Goal: Book appointment/travel/reservation

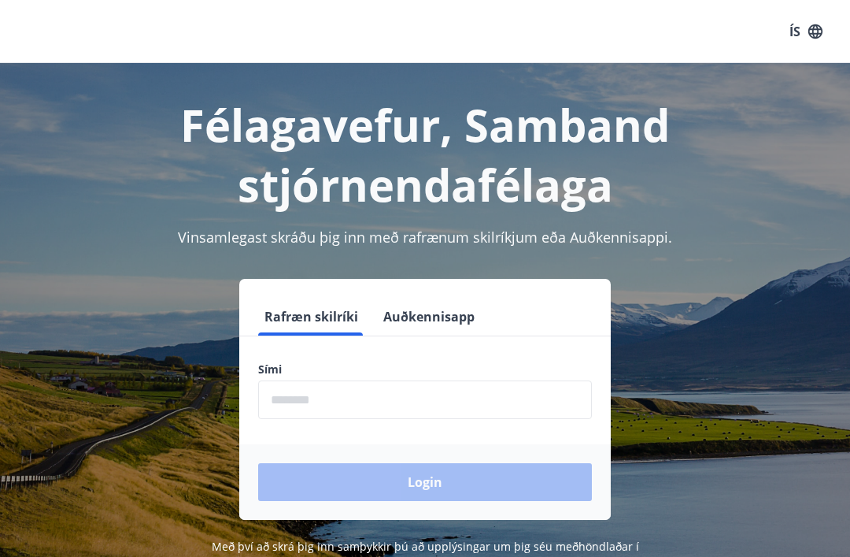
click at [326, 402] on input "phone" at bounding box center [425, 399] width 334 height 39
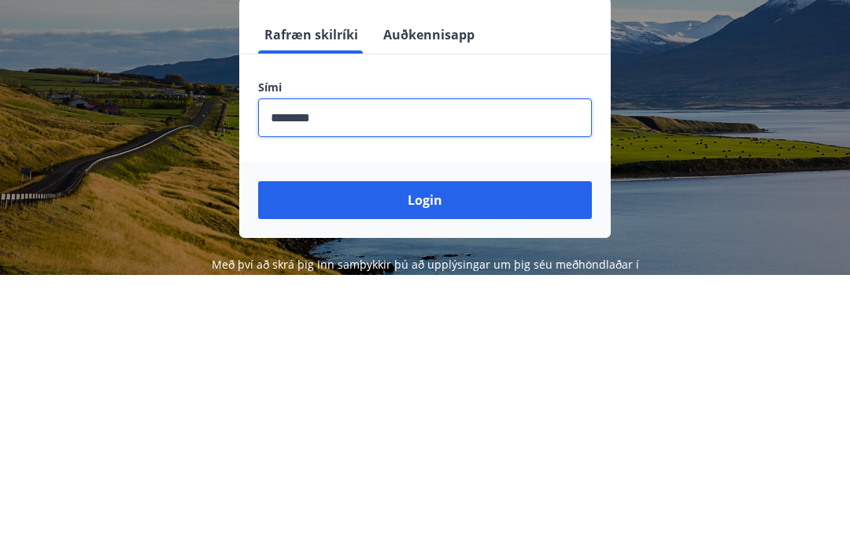
type input "********"
click at [468, 463] on button "Login" at bounding box center [425, 482] width 334 height 38
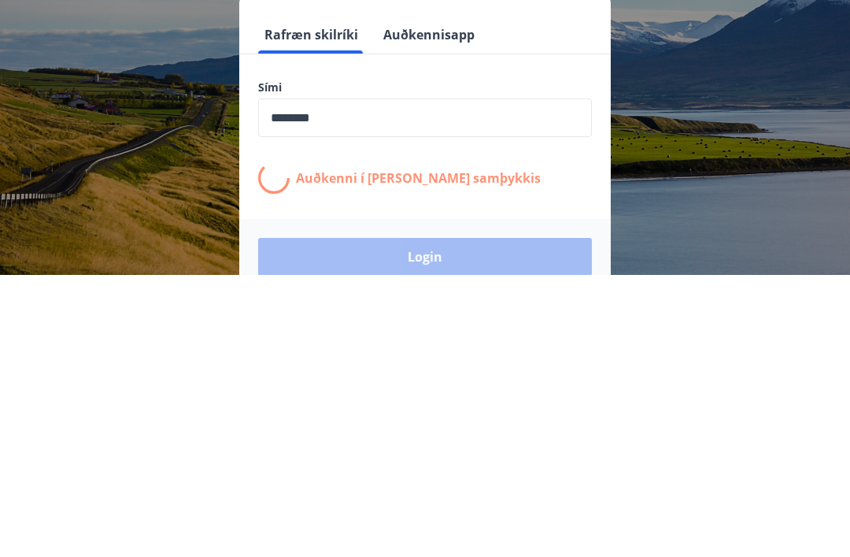
scroll to position [246, 0]
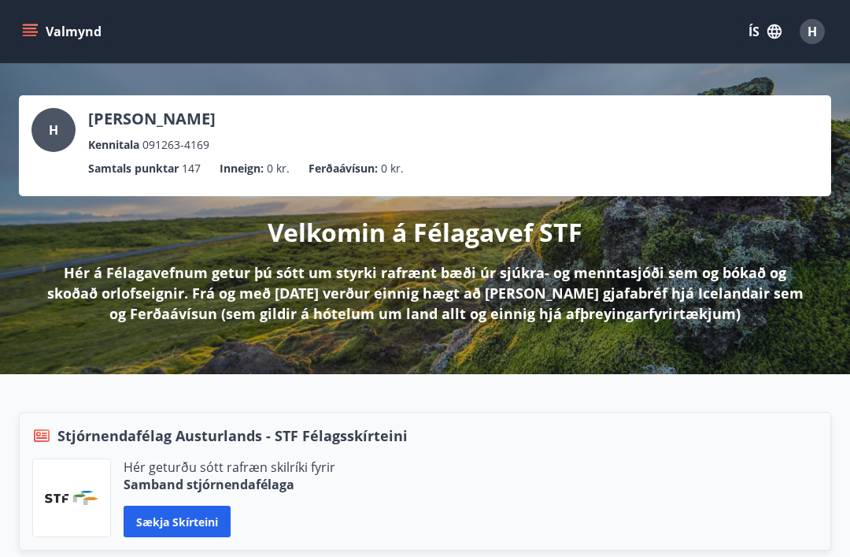
click at [14, 37] on div "Valmynd ÍS H" at bounding box center [425, 31] width 850 height 63
click at [39, 29] on button "Valmynd" at bounding box center [63, 31] width 89 height 28
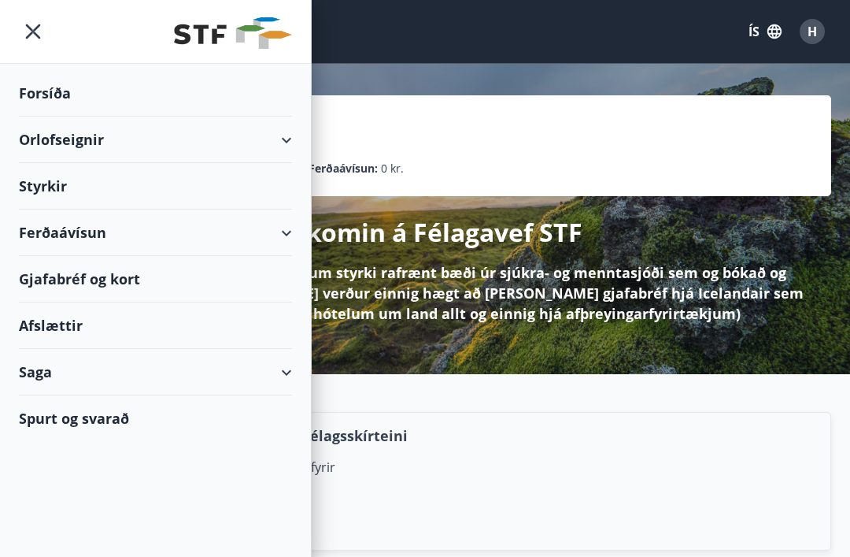
click at [136, 145] on div "Orlofseignir" at bounding box center [155, 140] width 273 height 46
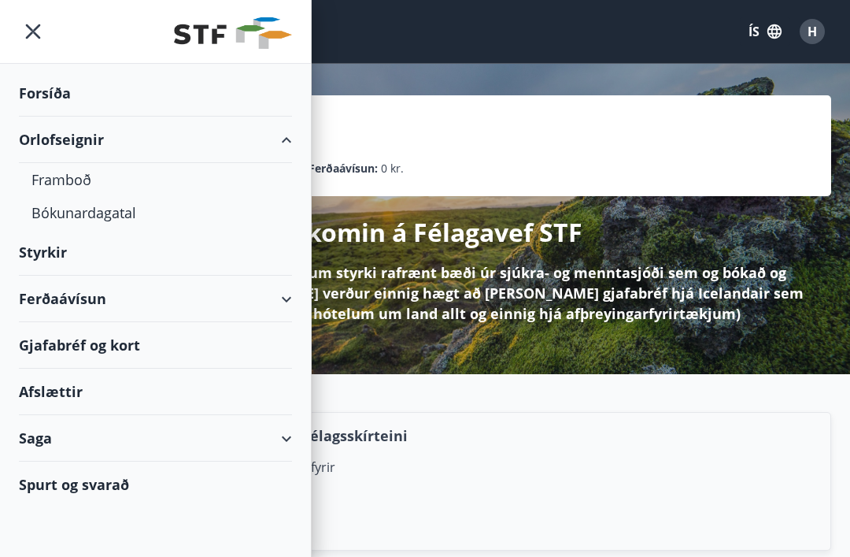
click at [114, 217] on div "Bókunardagatal" at bounding box center [155, 212] width 248 height 33
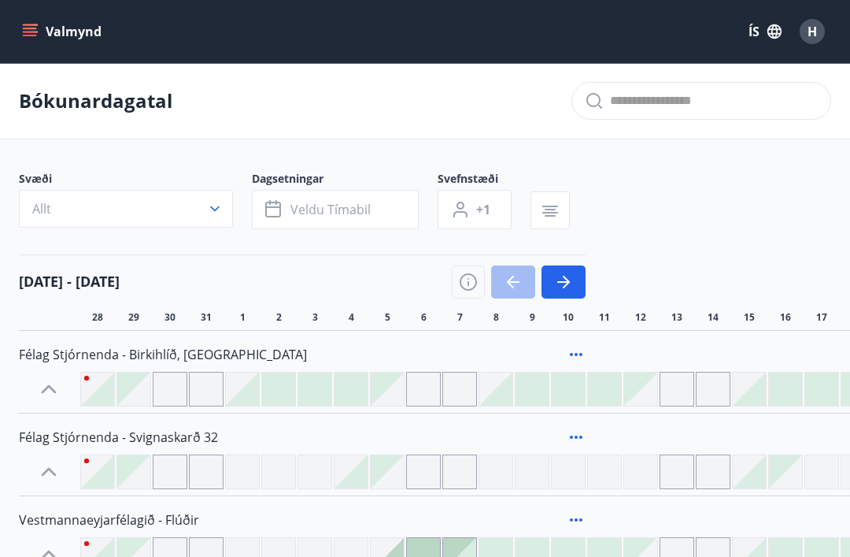
click at [278, 208] on icon "button" at bounding box center [273, 207] width 16 height 2
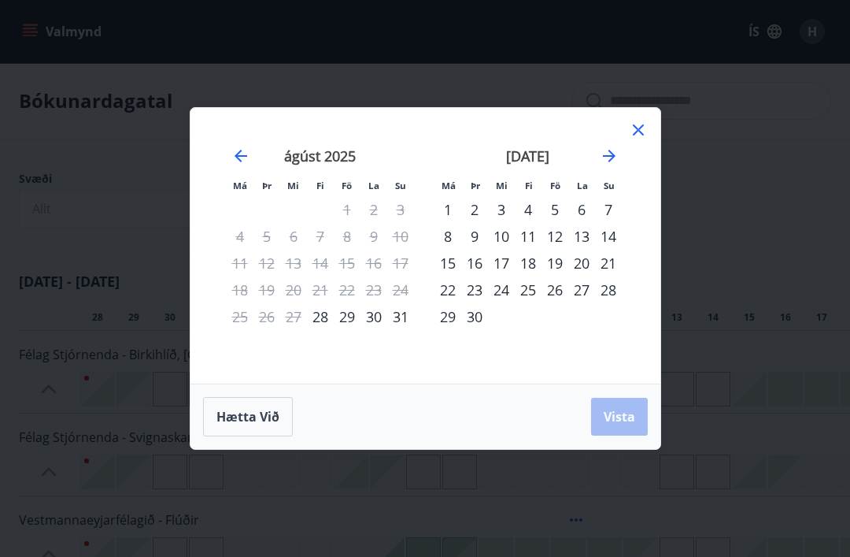
click at [602, 162] on icon "Move forward to switch to the next month." at bounding box center [609, 155] width 19 height 19
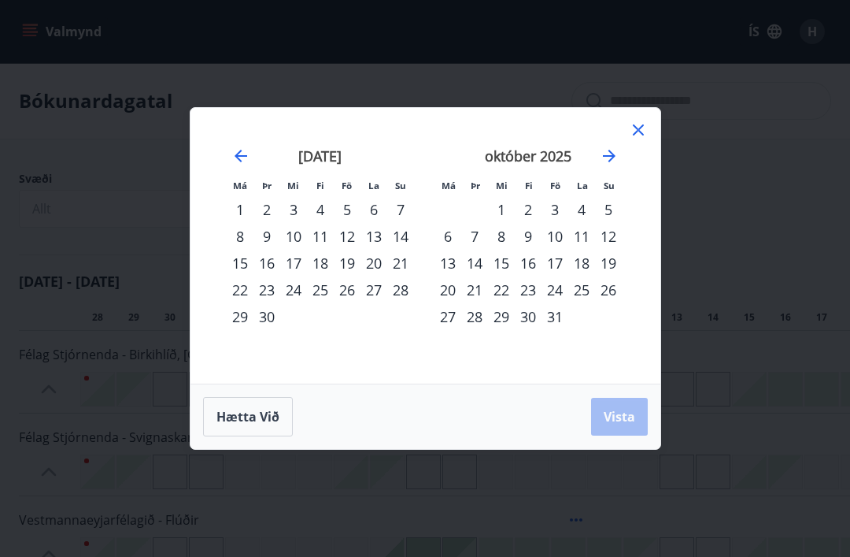
click at [607, 158] on icon "Move forward to switch to the next month." at bounding box center [609, 155] width 19 height 19
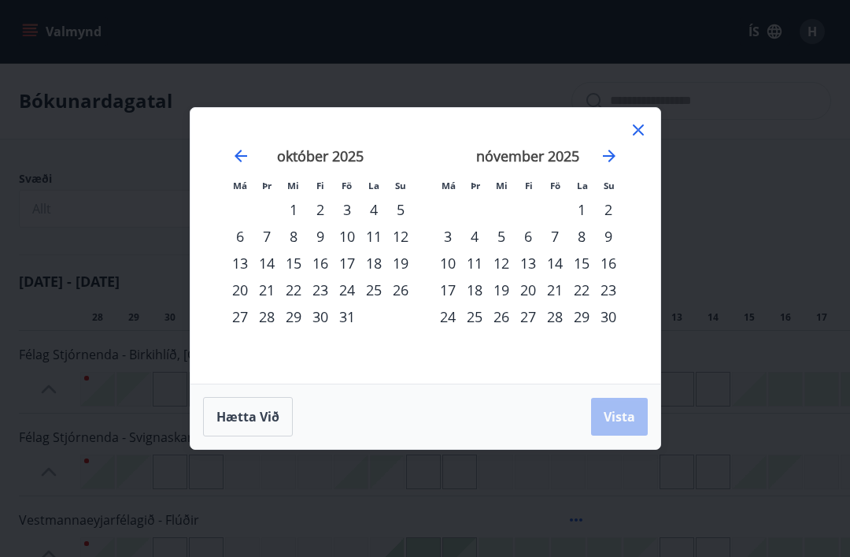
click at [617, 147] on icon "Move forward to switch to the next month." at bounding box center [609, 155] width 19 height 19
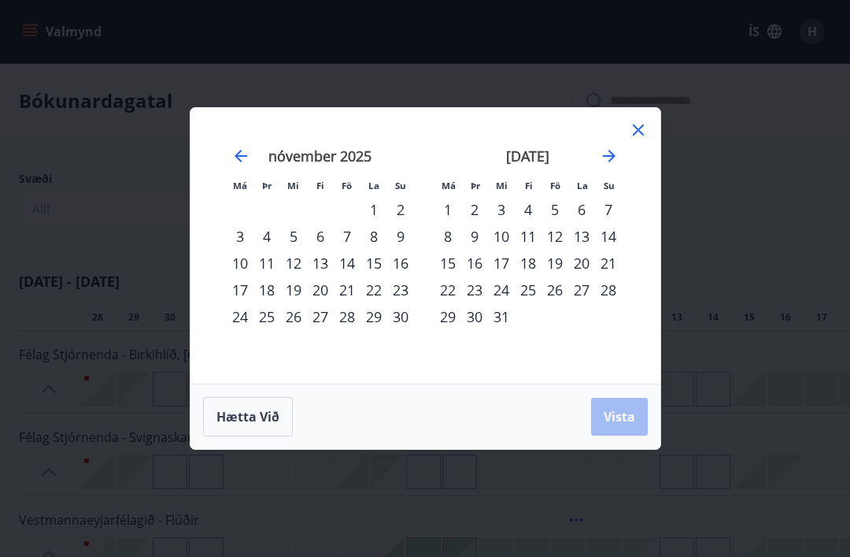
click at [618, 152] on icon "Move forward to switch to the next month." at bounding box center [609, 155] width 19 height 19
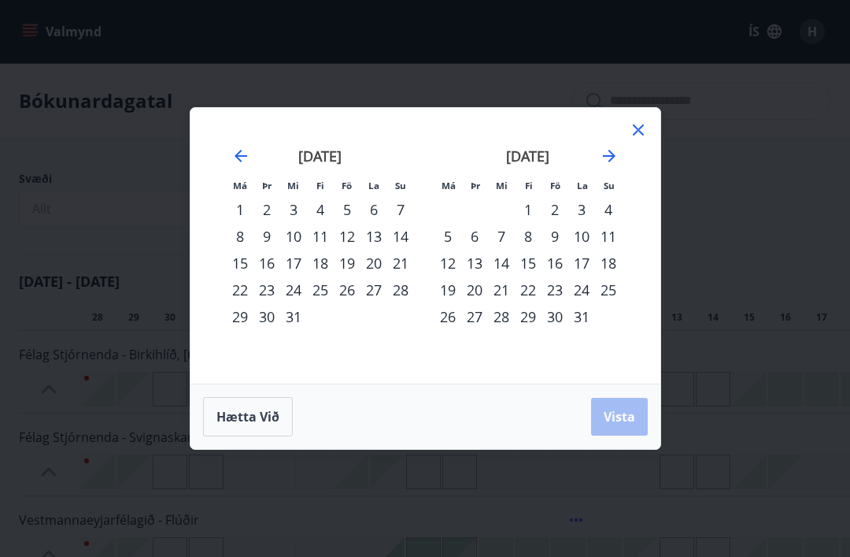
click at [629, 149] on div "janúar 2026 1 2 3 4 5 6 7 8 9 10 11 12 13 14 15 16 17 18 19 20 21 22 23 24 25 2…" at bounding box center [528, 256] width 208 height 258
click at [610, 163] on icon "Move forward to switch to the next month." at bounding box center [609, 155] width 19 height 19
click at [612, 155] on icon "Move forward to switch to the next month." at bounding box center [609, 156] width 13 height 13
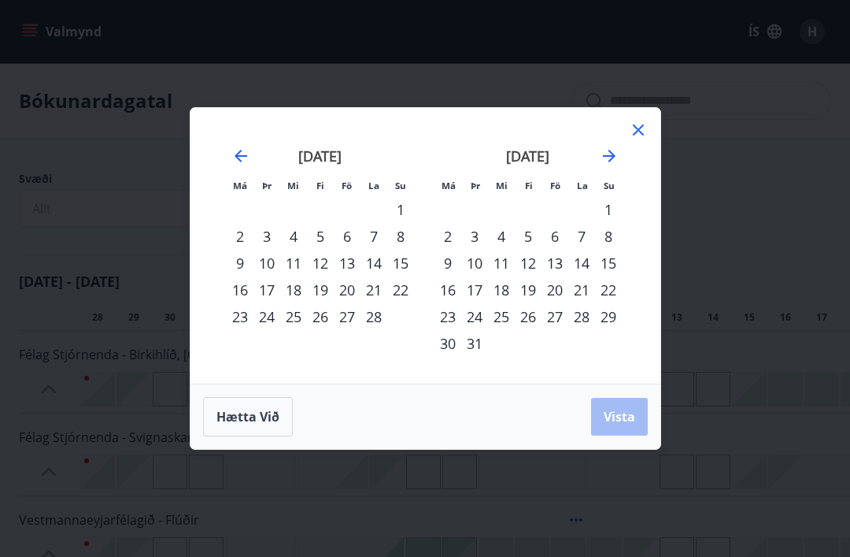
click at [621, 150] on div "mars 2026" at bounding box center [528, 161] width 187 height 69
click at [607, 159] on icon "Move forward to switch to the next month." at bounding box center [609, 155] width 19 height 19
click at [613, 161] on icon "Move forward to switch to the next month." at bounding box center [609, 155] width 19 height 19
click at [533, 233] on div "7" at bounding box center [528, 236] width 27 height 27
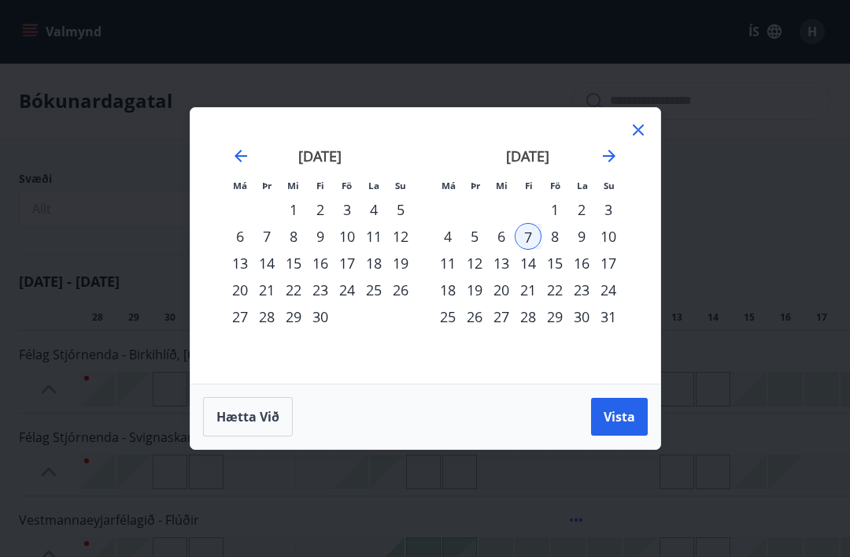
click at [450, 262] on div "11" at bounding box center [448, 263] width 27 height 27
click at [628, 420] on span "Vista" at bounding box center [619, 416] width 31 height 17
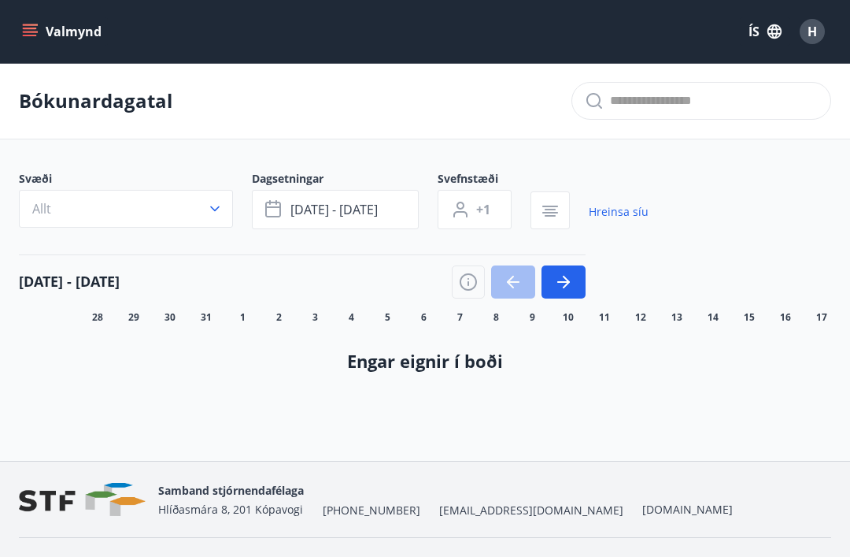
click at [218, 205] on icon "button" at bounding box center [215, 209] width 16 height 16
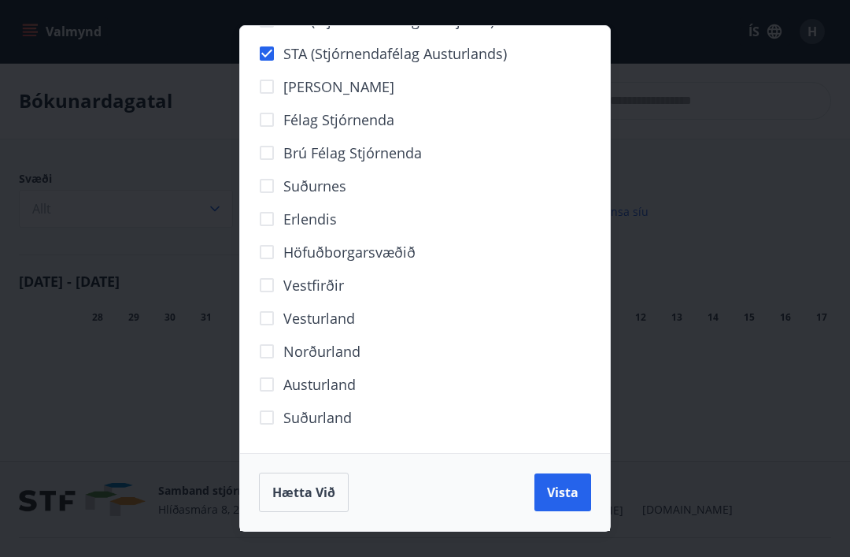
scroll to position [74, 0]
click at [564, 497] on span "Vista" at bounding box center [562, 491] width 31 height 17
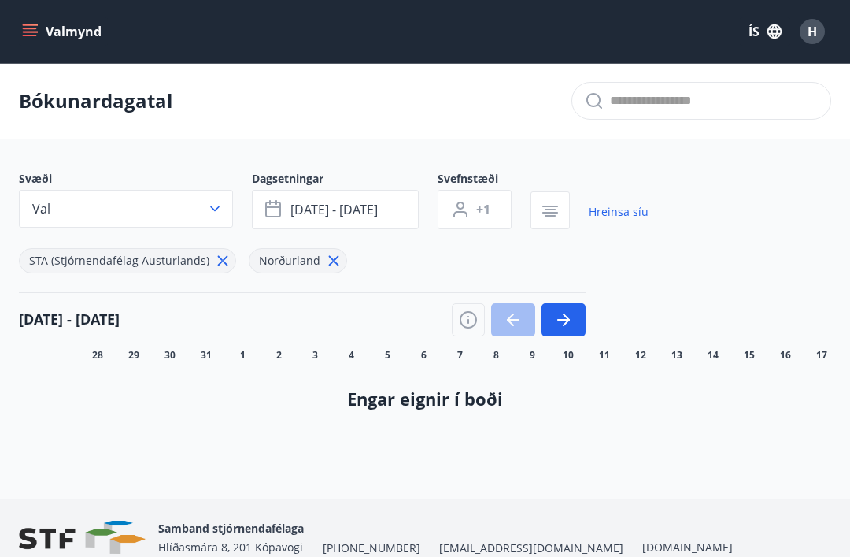
click at [208, 272] on div "STA (Stjórnendafélag Austurlands)" at bounding box center [127, 260] width 217 height 25
click at [219, 257] on icon at bounding box center [223, 261] width 10 height 10
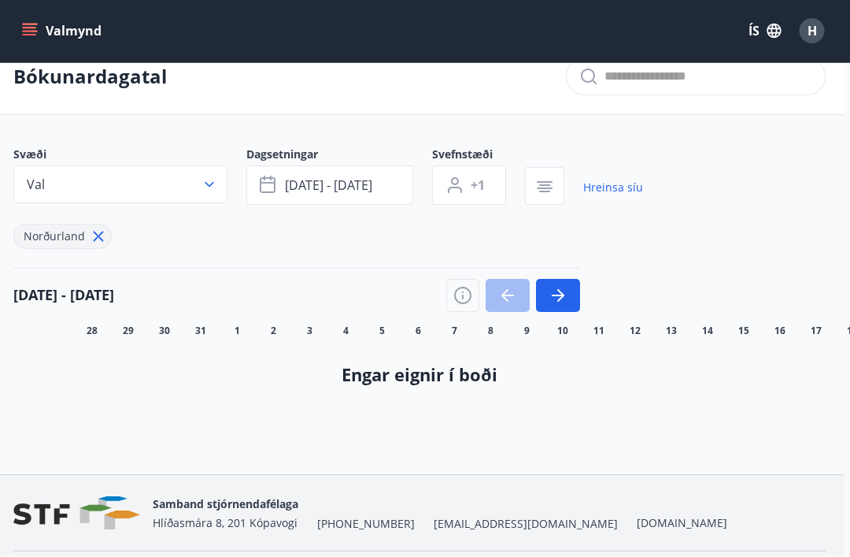
scroll to position [24, 7]
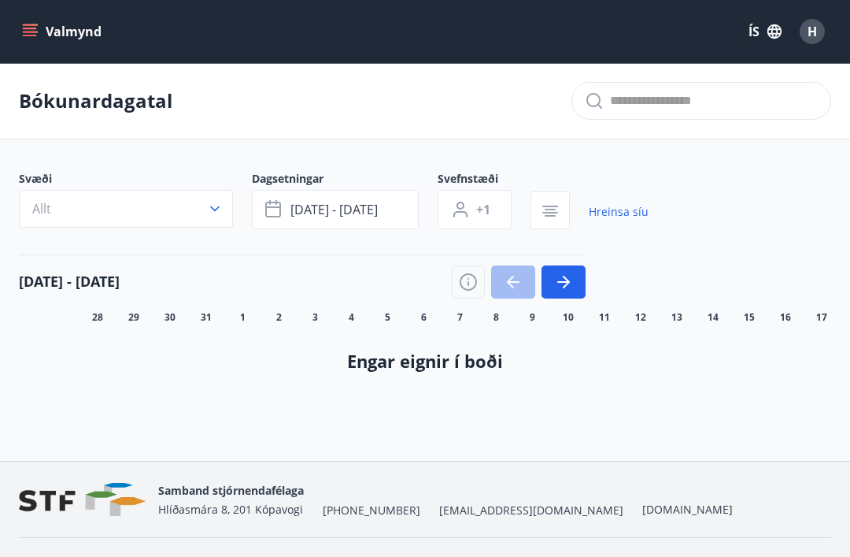
click at [223, 215] on button "Allt" at bounding box center [126, 209] width 214 height 38
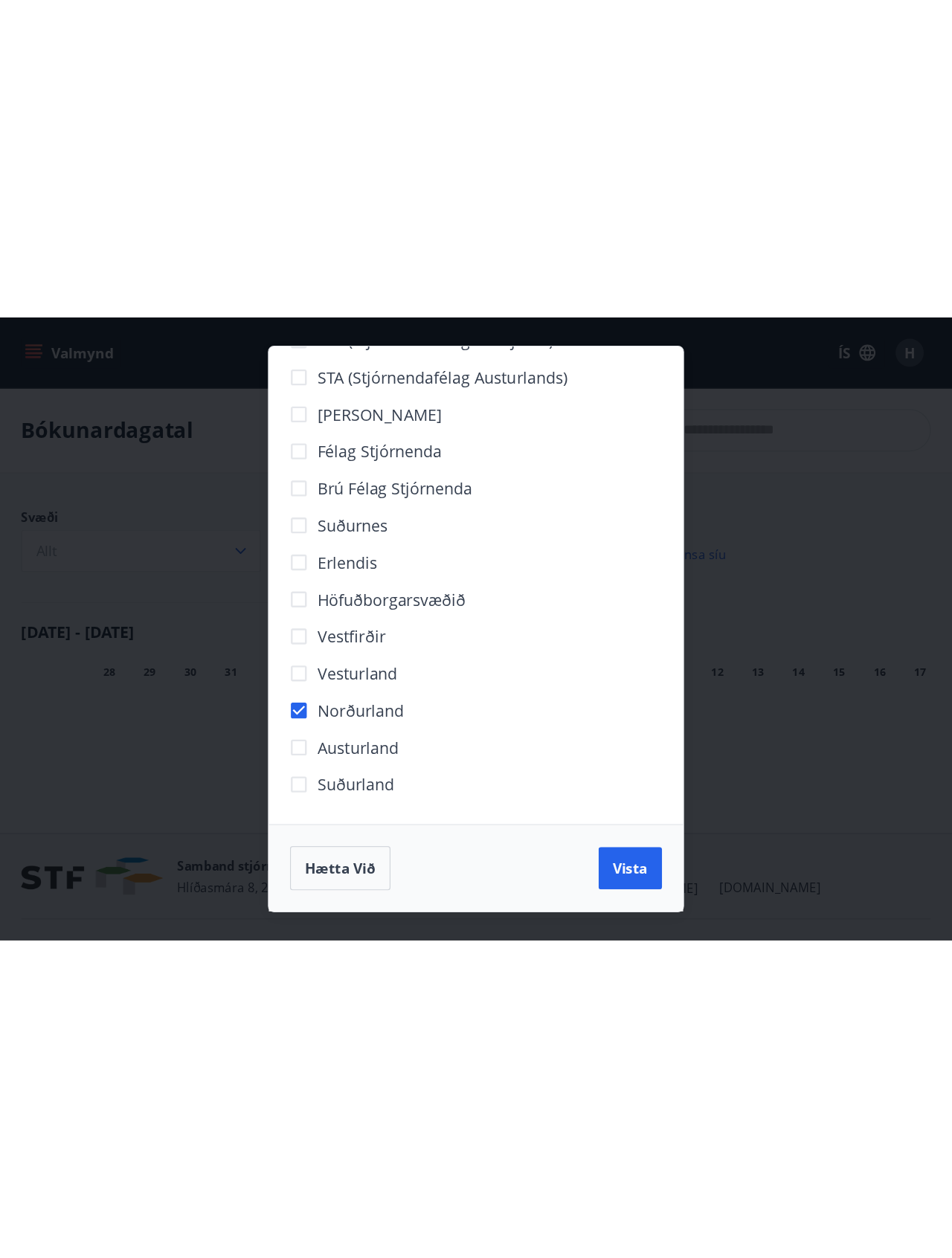
scroll to position [70, 0]
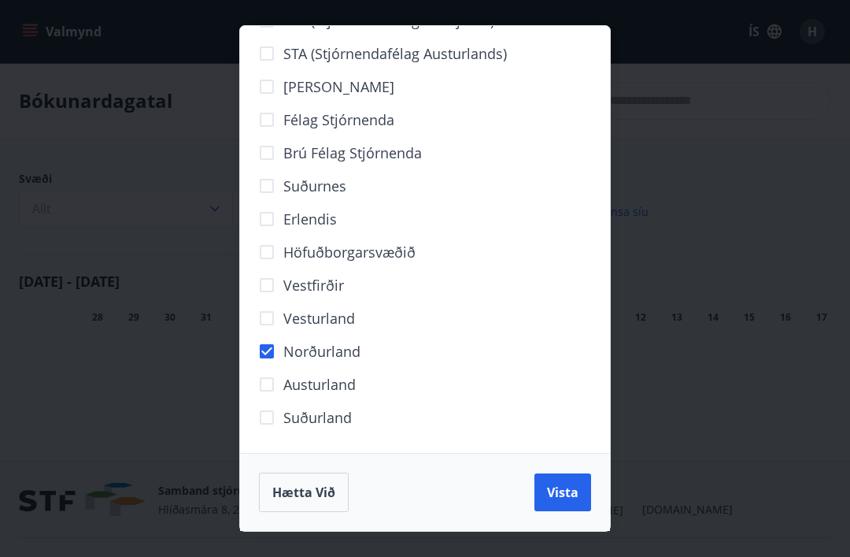
click at [568, 491] on span "Vista" at bounding box center [562, 491] width 31 height 17
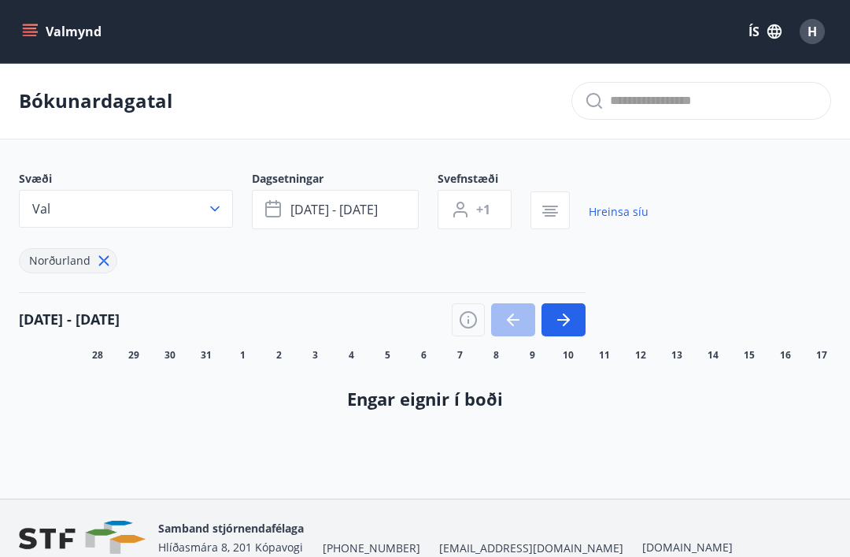
scroll to position [16, 0]
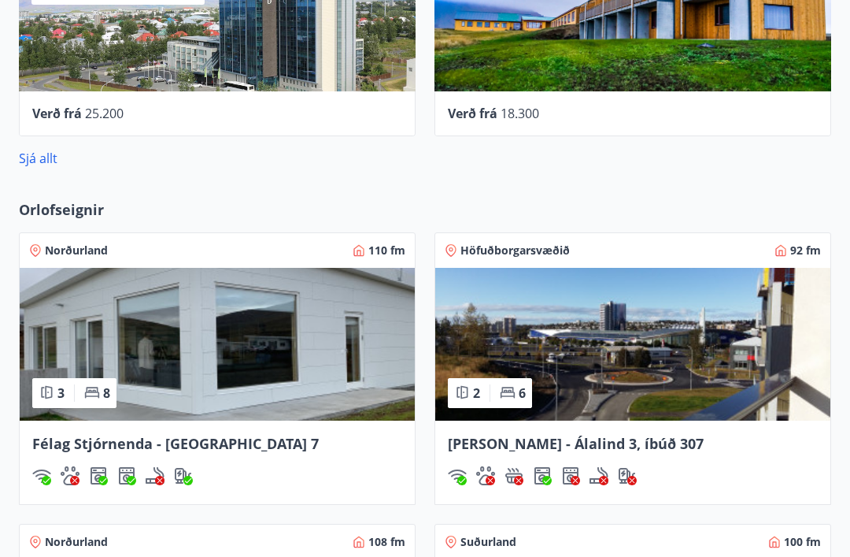
scroll to position [1154, 0]
click at [287, 396] on img at bounding box center [217, 344] width 395 height 153
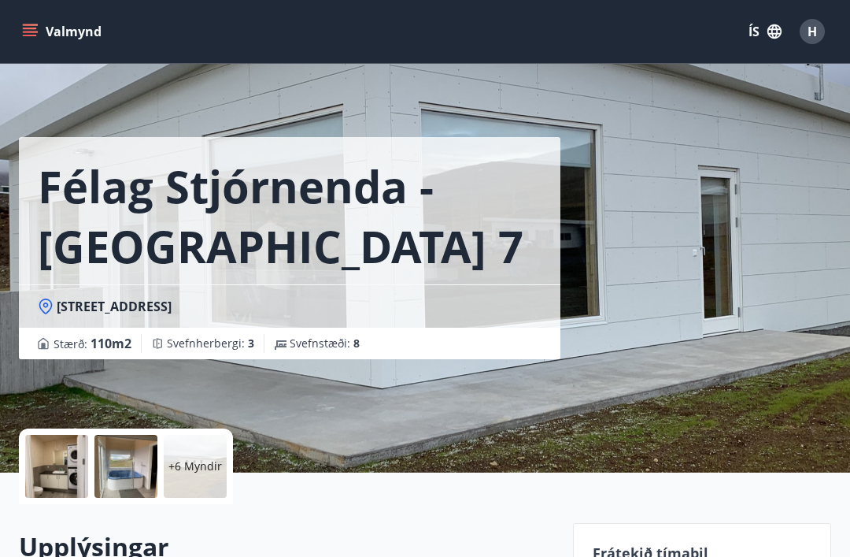
scroll to position [471, 0]
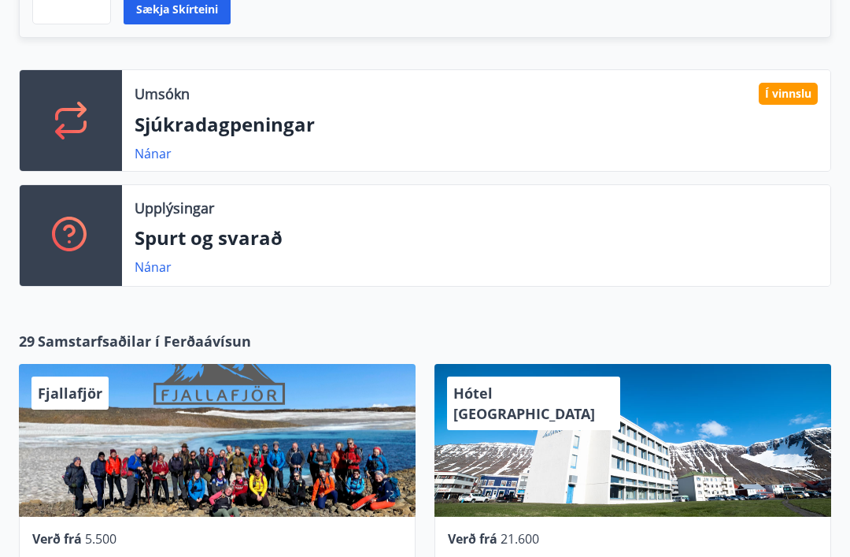
scroll to position [511, 0]
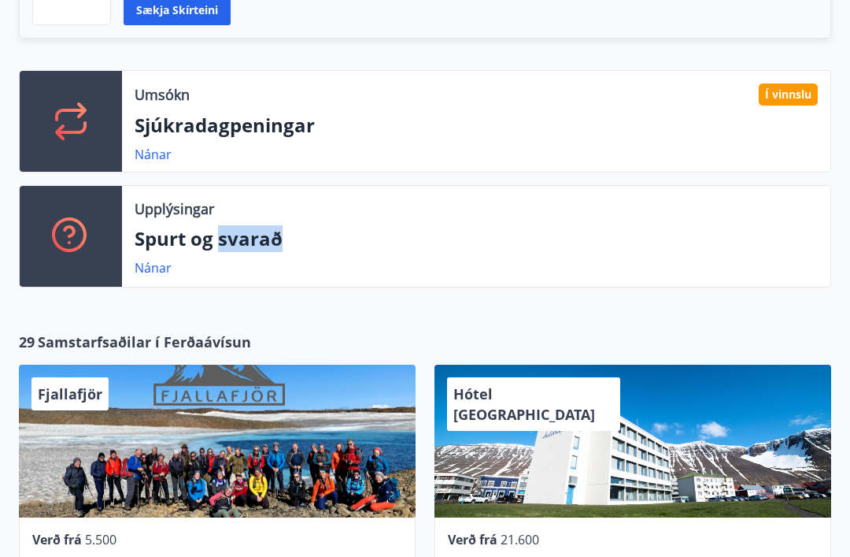
click at [191, 197] on div "Upplýsingar Spurt og svarað Nánar" at bounding box center [476, 237] width 709 height 101
click at [80, 253] on icon at bounding box center [71, 237] width 38 height 38
click at [213, 242] on p "Spurt og svarað" at bounding box center [476, 239] width 683 height 27
click at [150, 275] on link "Nánar" at bounding box center [153, 267] width 37 height 17
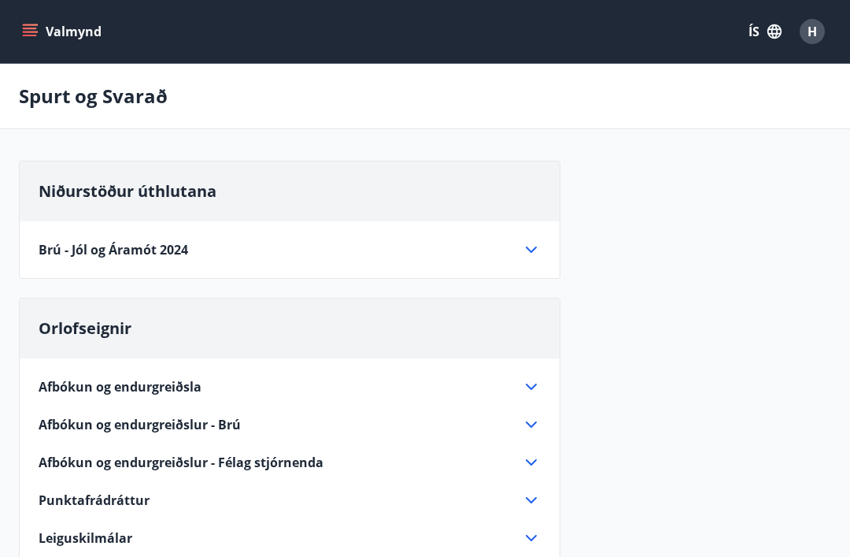
click at [32, 32] on icon "menu" at bounding box center [31, 32] width 17 height 2
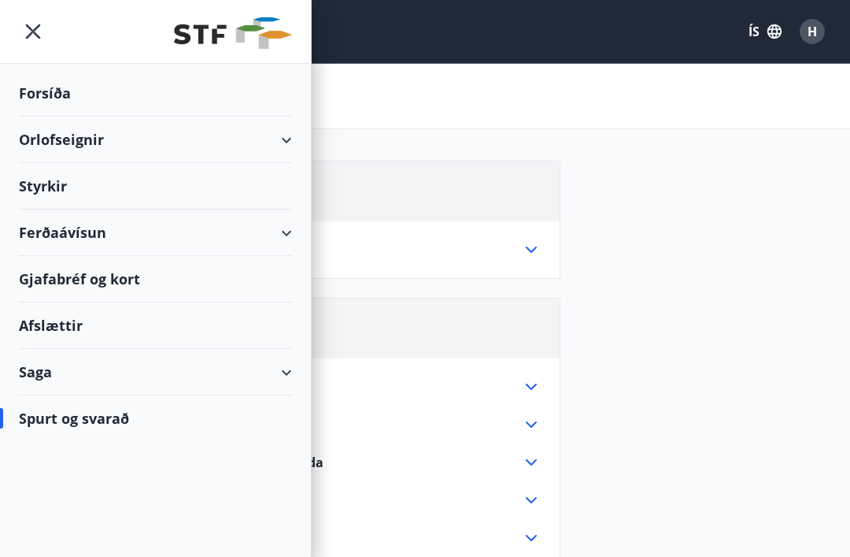
click at [44, 28] on icon "menu" at bounding box center [33, 31] width 28 height 28
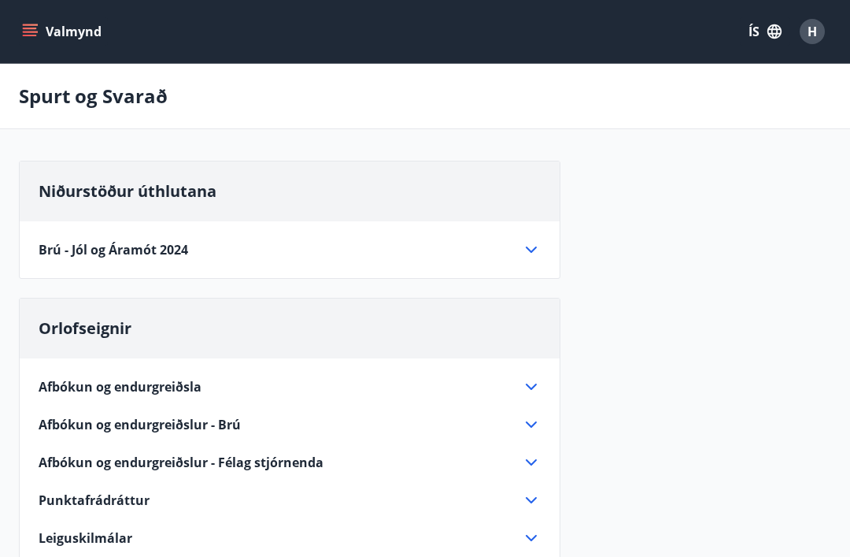
click at [38, 33] on button "Valmynd" at bounding box center [63, 31] width 89 height 28
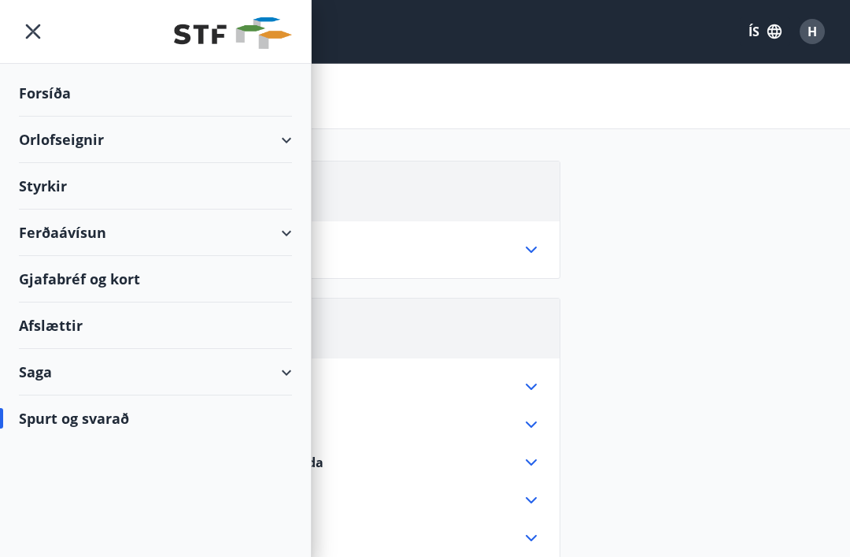
click at [79, 93] on div "Forsíða" at bounding box center [155, 93] width 273 height 46
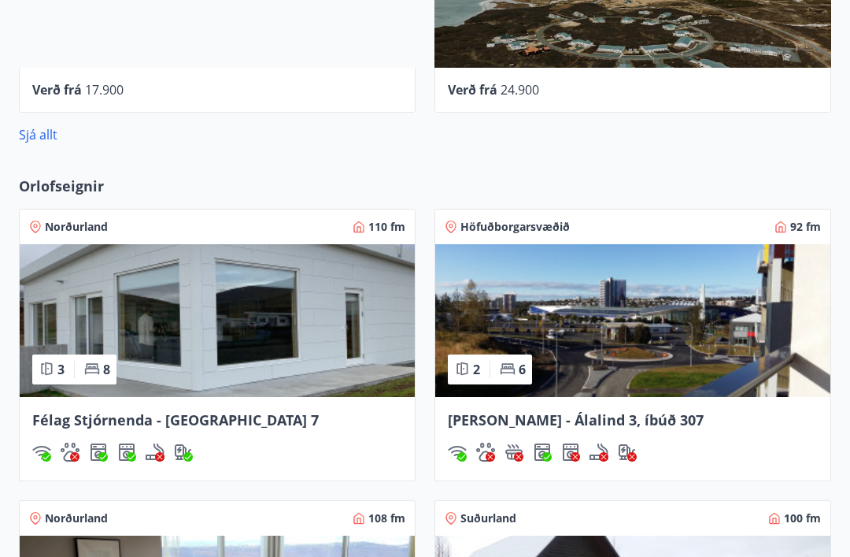
scroll to position [1179, 0]
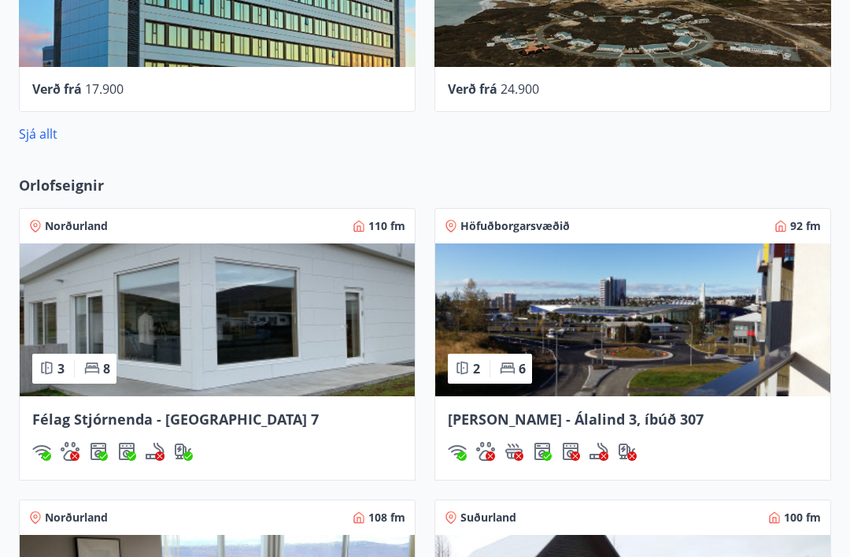
click at [39, 140] on link "Sjá allt" at bounding box center [38, 133] width 39 height 17
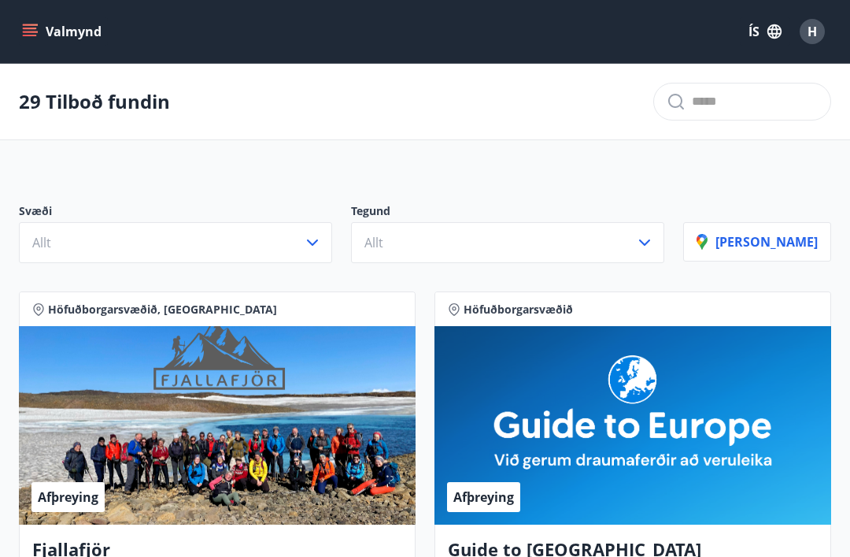
click at [692, 111] on input "text" at bounding box center [755, 101] width 126 height 25
click at [668, 103] on icon at bounding box center [676, 102] width 16 height 16
click at [692, 91] on input "*****" at bounding box center [755, 101] width 126 height 25
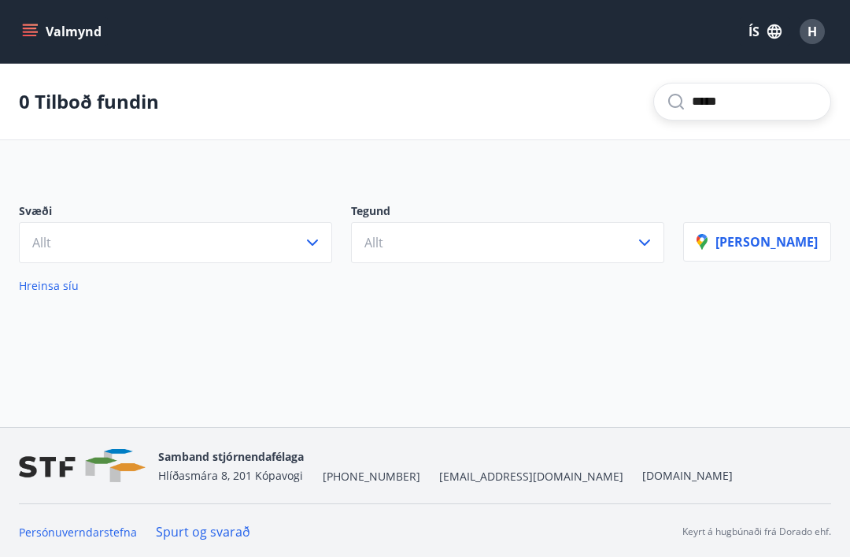
click at [716, 103] on input "*****" at bounding box center [755, 101] width 126 height 25
type input "*"
click at [692, 101] on input "**********" at bounding box center [755, 101] width 126 height 25
type input "**********"
click at [667, 98] on icon at bounding box center [676, 101] width 19 height 19
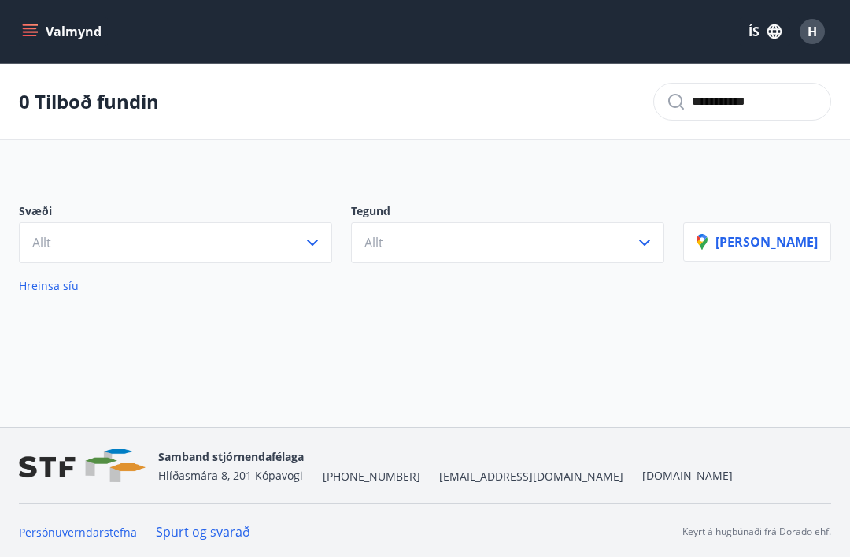
click at [34, 33] on icon "menu" at bounding box center [30, 32] width 16 height 16
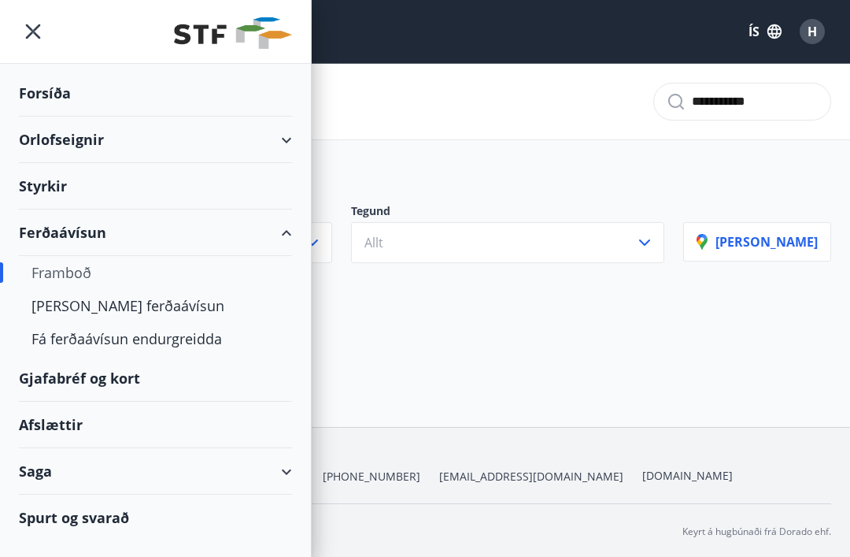
click at [57, 85] on div "Forsíða" at bounding box center [155, 93] width 273 height 46
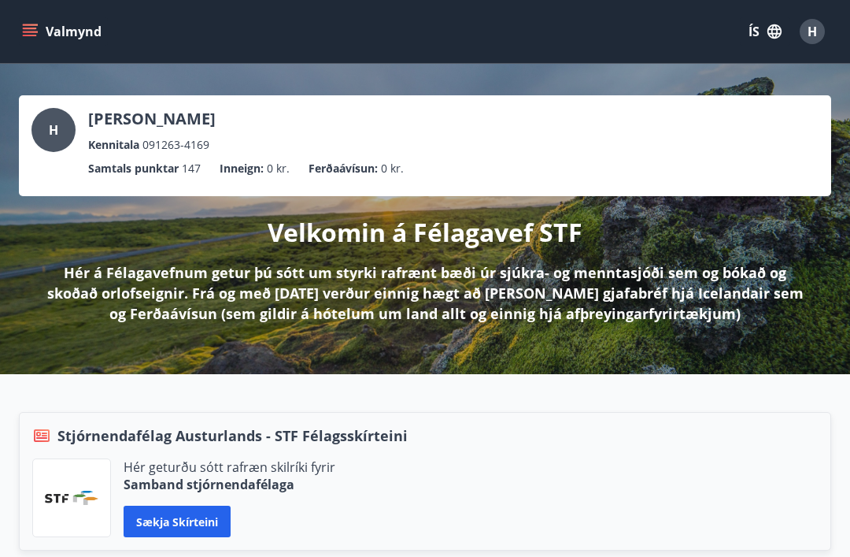
scroll to position [3, 0]
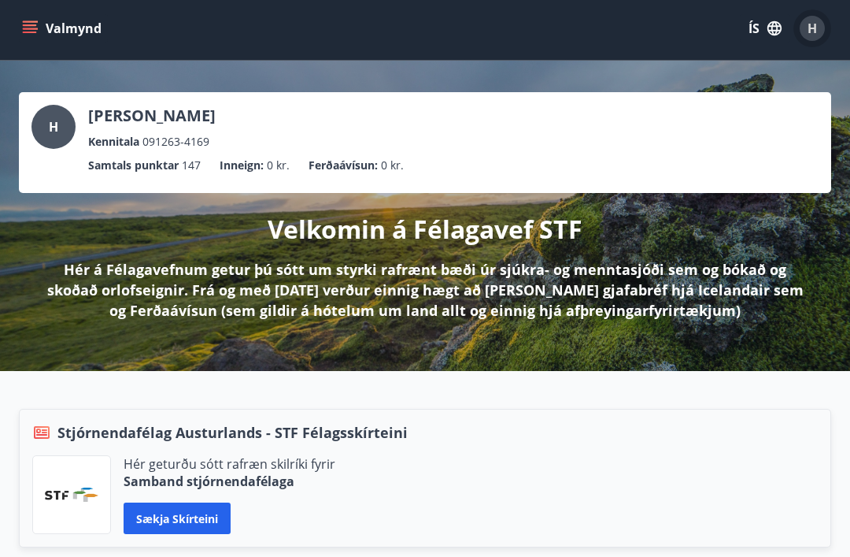
click at [816, 23] on span "H" at bounding box center [812, 28] width 9 height 17
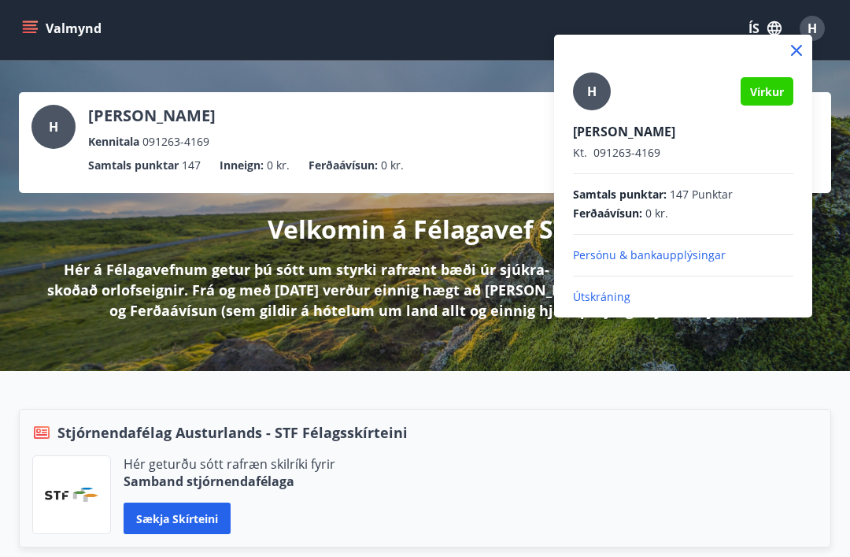
click at [479, 287] on div at bounding box center [425, 278] width 850 height 557
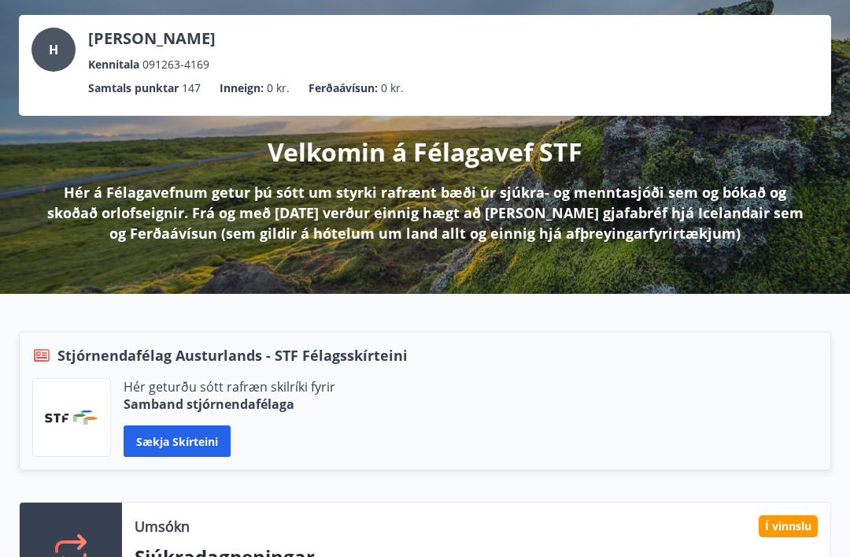
scroll to position [0, 0]
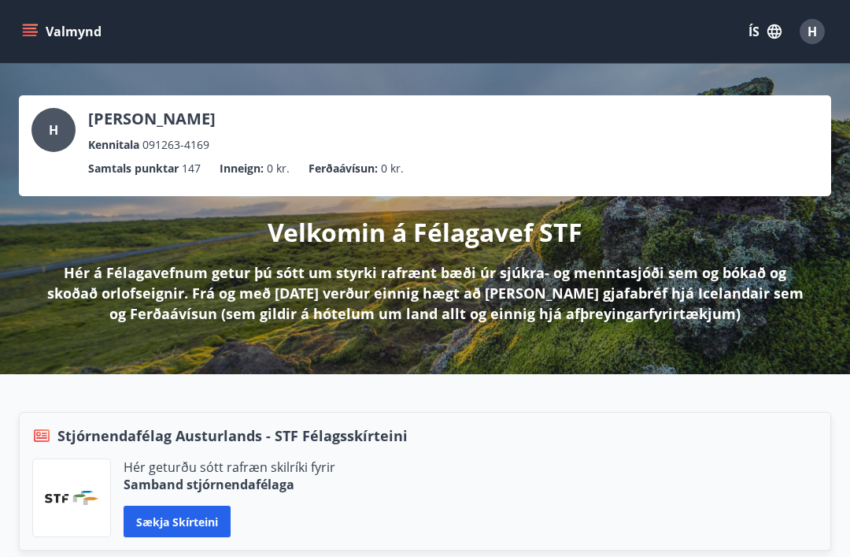
click at [28, 32] on icon "menu" at bounding box center [31, 32] width 17 height 2
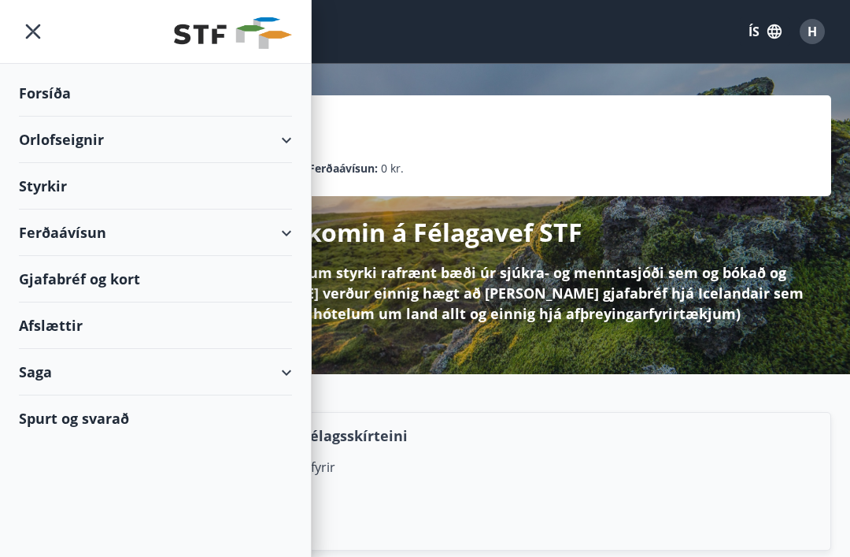
click at [60, 147] on div "Orlofseignir" at bounding box center [155, 140] width 273 height 46
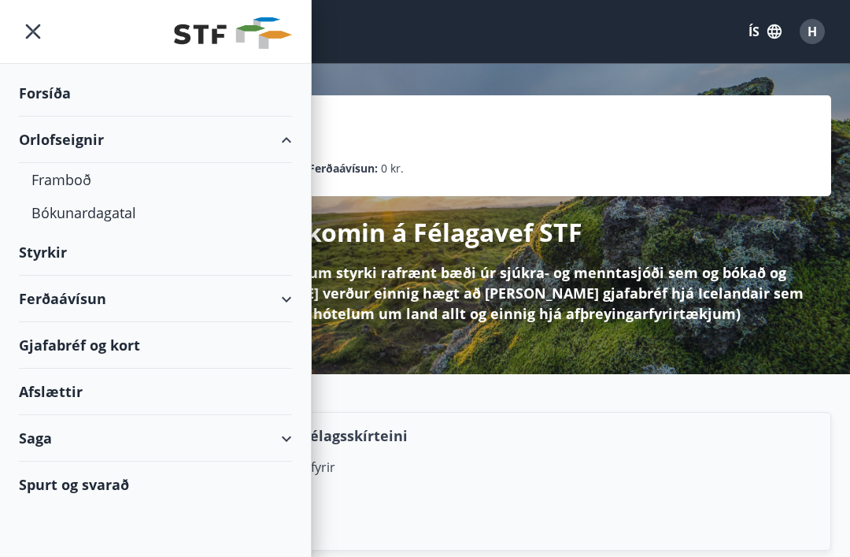
click at [68, 220] on div "Bókunardagatal" at bounding box center [155, 212] width 248 height 33
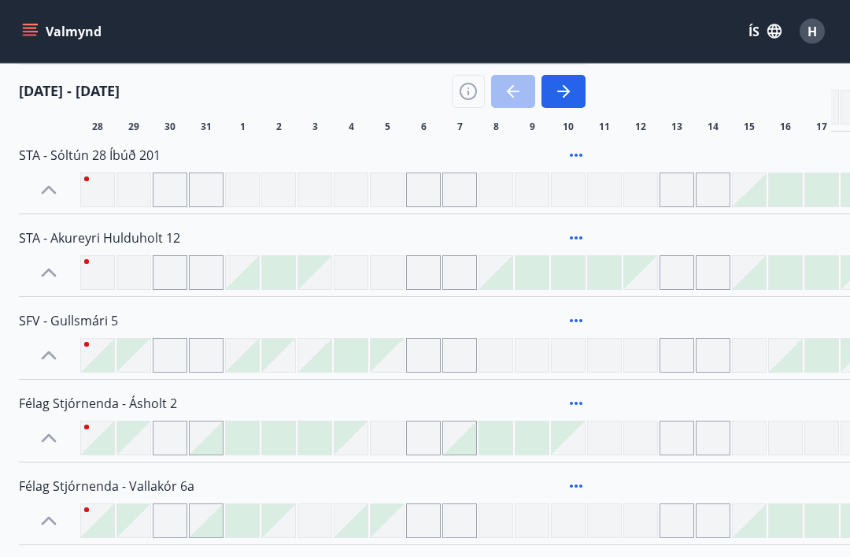
scroll to position [1605, 0]
click at [47, 275] on icon at bounding box center [48, 272] width 25 height 25
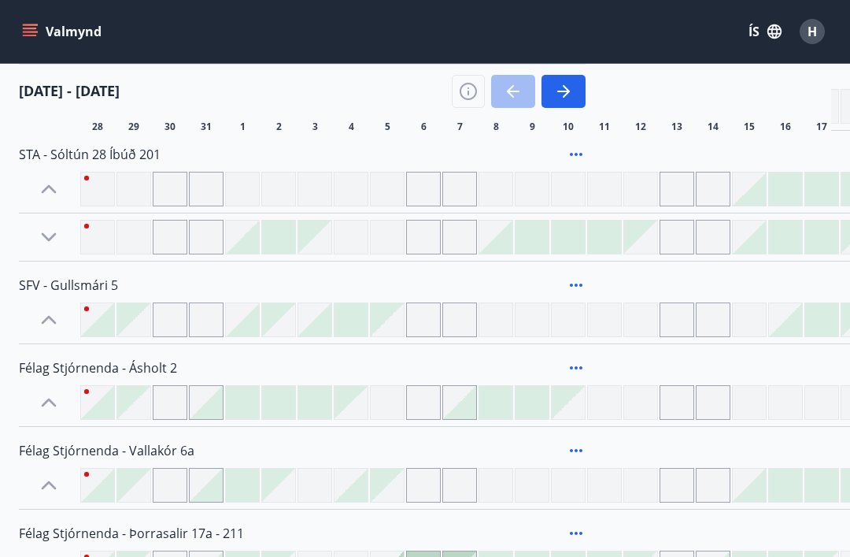
click at [54, 234] on icon at bounding box center [49, 237] width 15 height 9
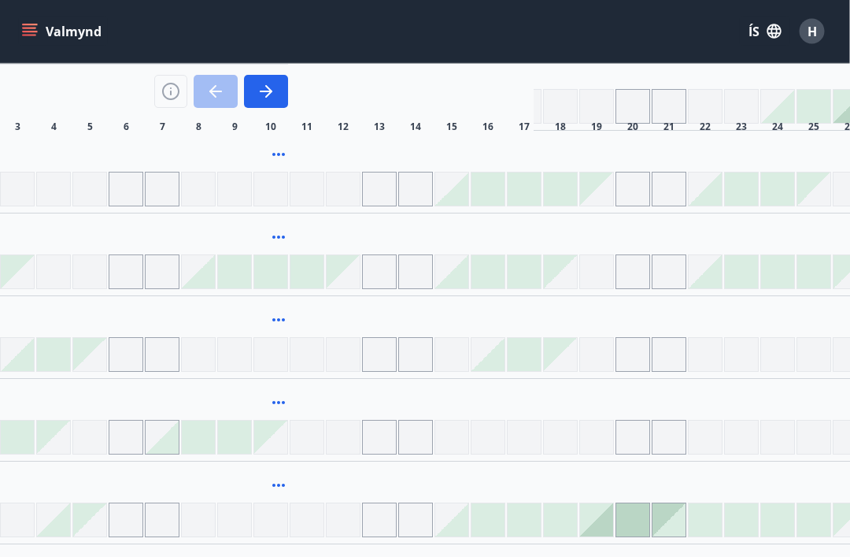
scroll to position [1605, 351]
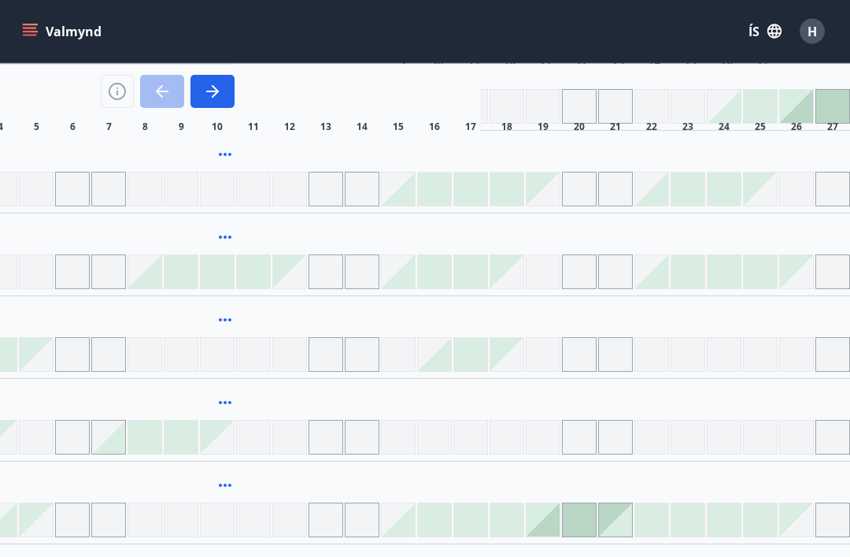
click at [217, 98] on icon "button" at bounding box center [212, 91] width 19 height 19
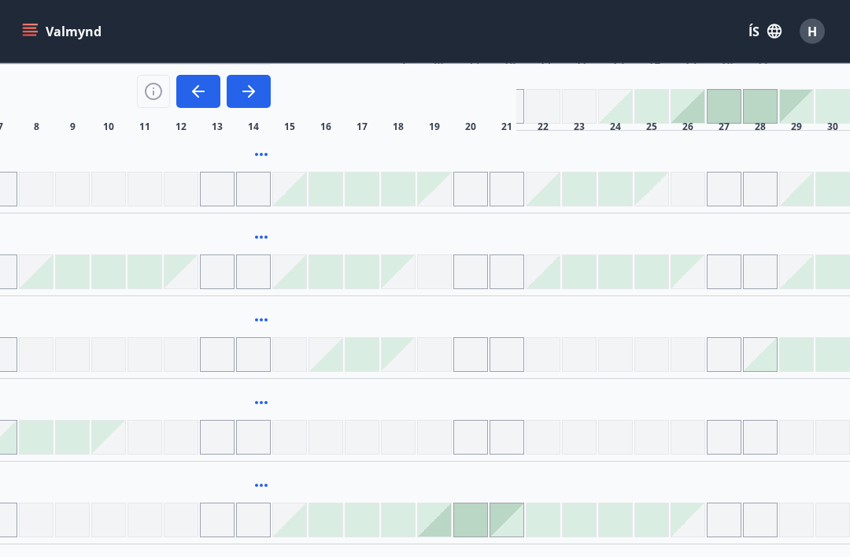
scroll to position [1605, 315]
click at [248, 90] on icon "button" at bounding box center [248, 91] width 19 height 19
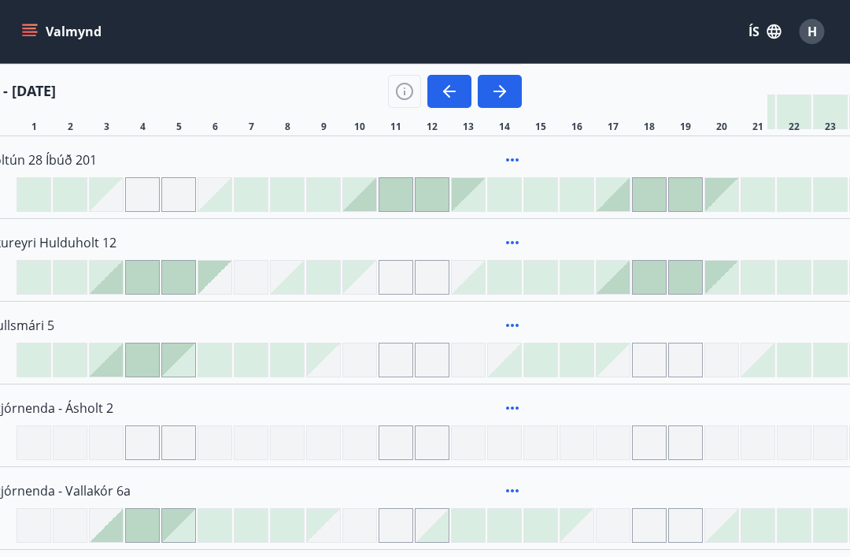
scroll to position [1600, 61]
click at [498, 83] on icon "button" at bounding box center [502, 91] width 19 height 19
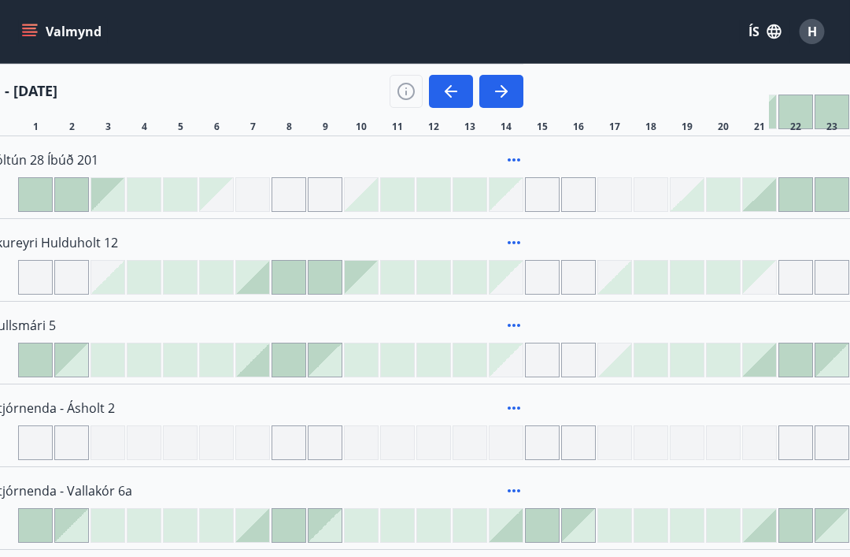
scroll to position [1600, 62]
click at [513, 93] on button "button" at bounding box center [502, 91] width 44 height 33
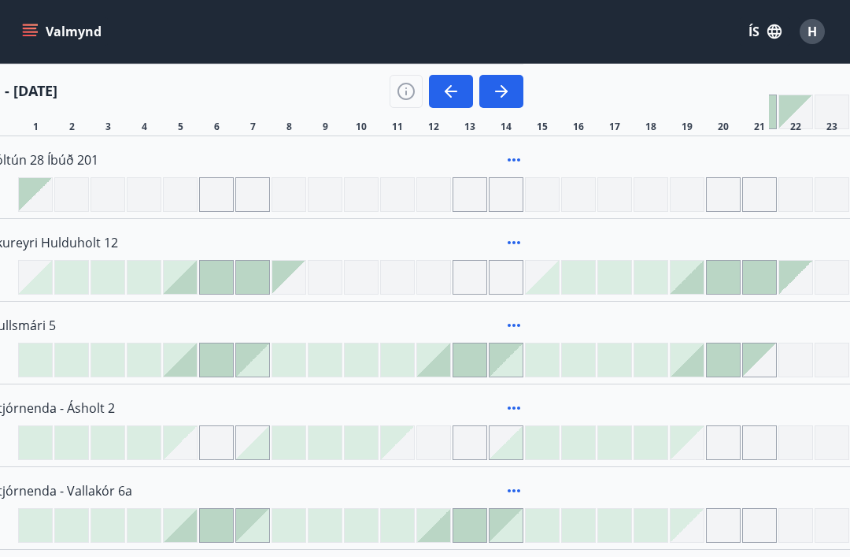
click at [512, 94] on button "button" at bounding box center [502, 91] width 44 height 33
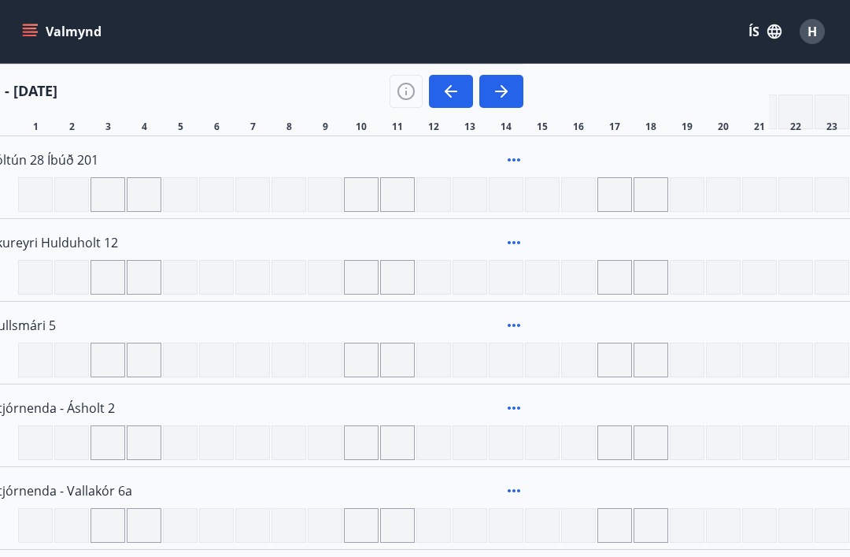
click at [505, 101] on button "button" at bounding box center [502, 91] width 44 height 33
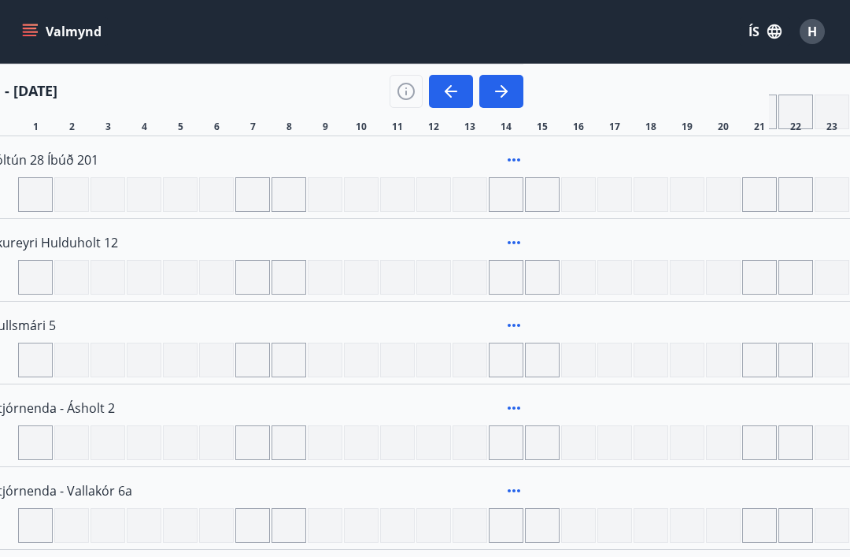
click at [512, 93] on button "button" at bounding box center [502, 91] width 44 height 33
click at [517, 82] on button "button" at bounding box center [502, 91] width 44 height 33
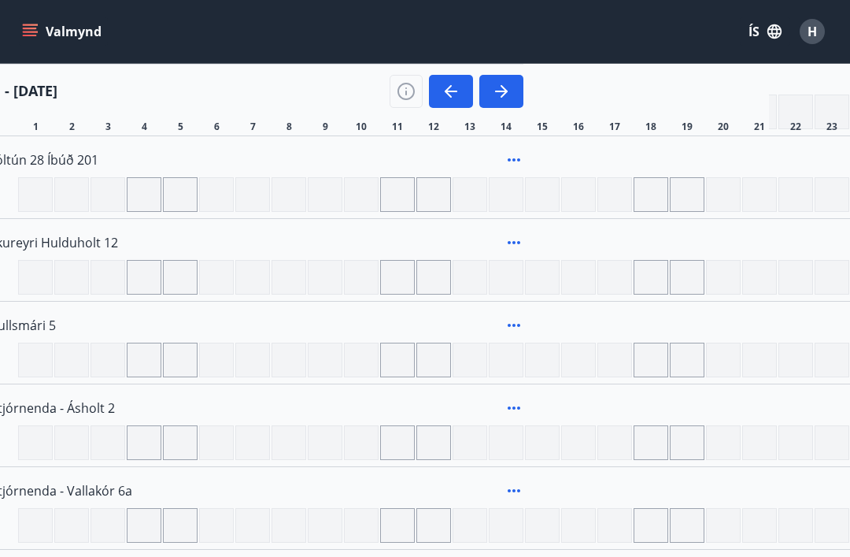
click at [523, 154] on icon at bounding box center [514, 159] width 19 height 19
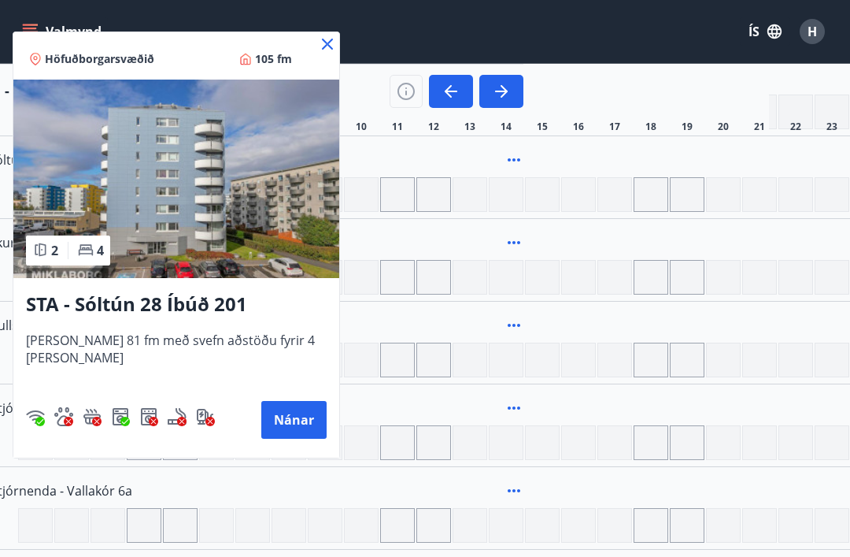
click at [318, 48] on icon at bounding box center [327, 44] width 19 height 19
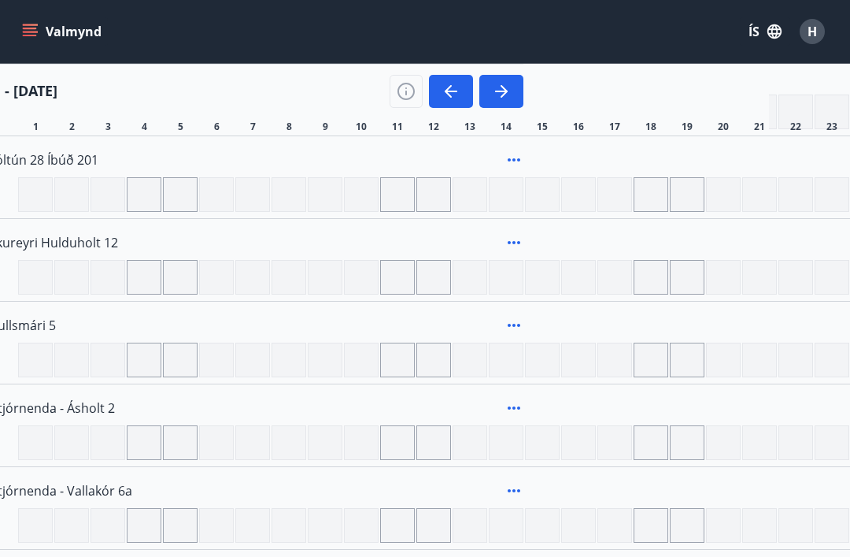
click at [502, 83] on icon "button" at bounding box center [501, 91] width 19 height 19
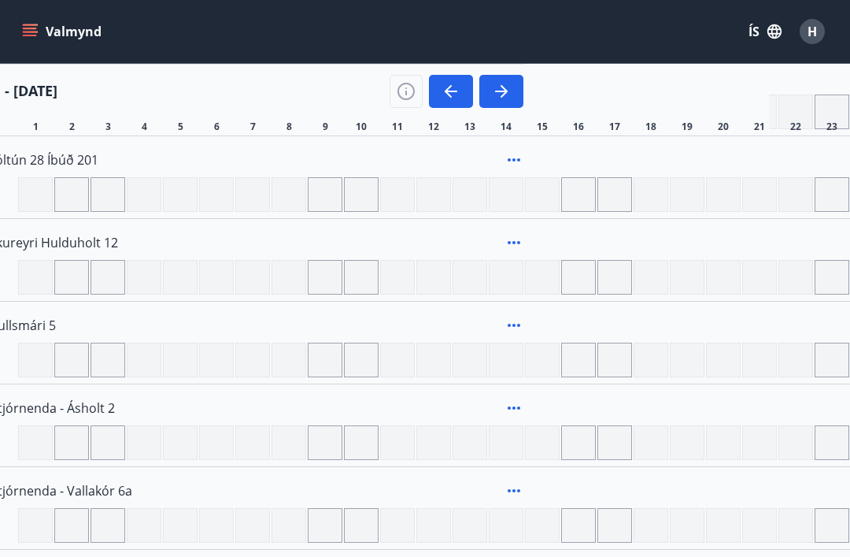
click at [508, 91] on icon "button" at bounding box center [501, 92] width 13 height 2
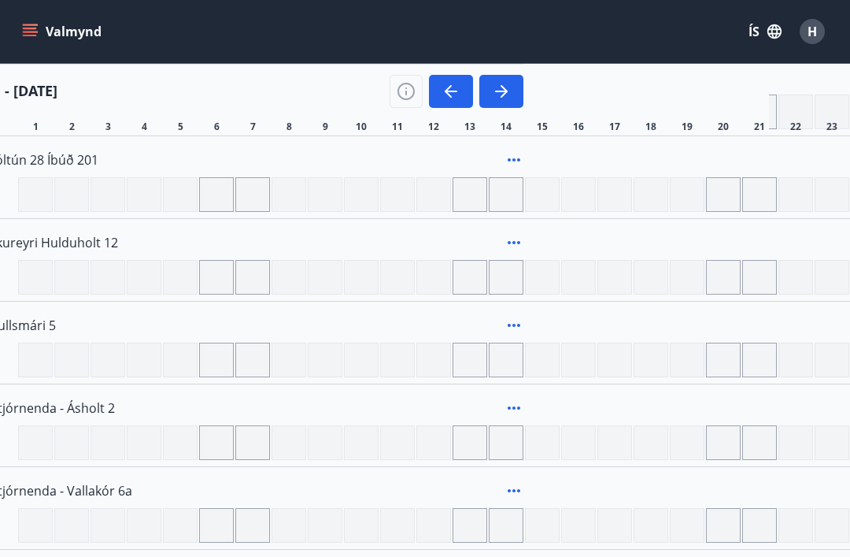
click at [453, 92] on icon "button" at bounding box center [451, 92] width 13 height 2
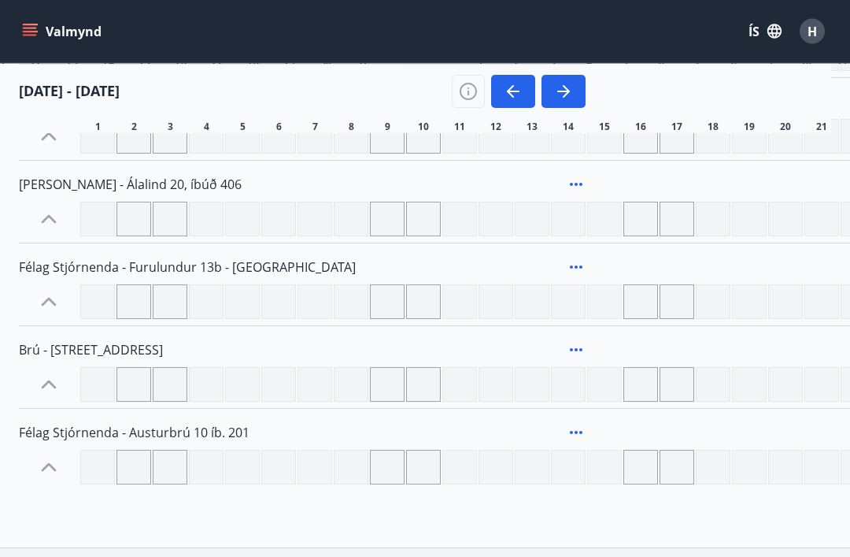
scroll to position [2154, 0]
click at [391, 294] on div at bounding box center [387, 301] width 35 height 35
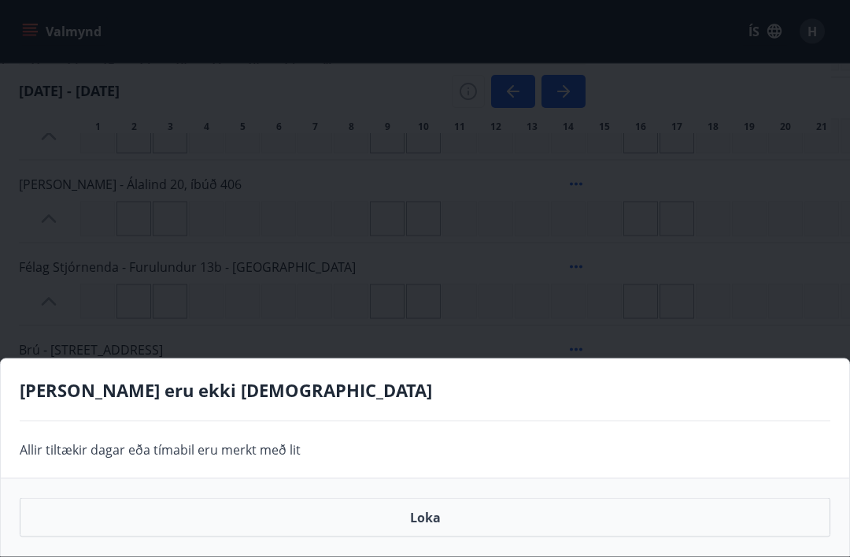
scroll to position [2155, 0]
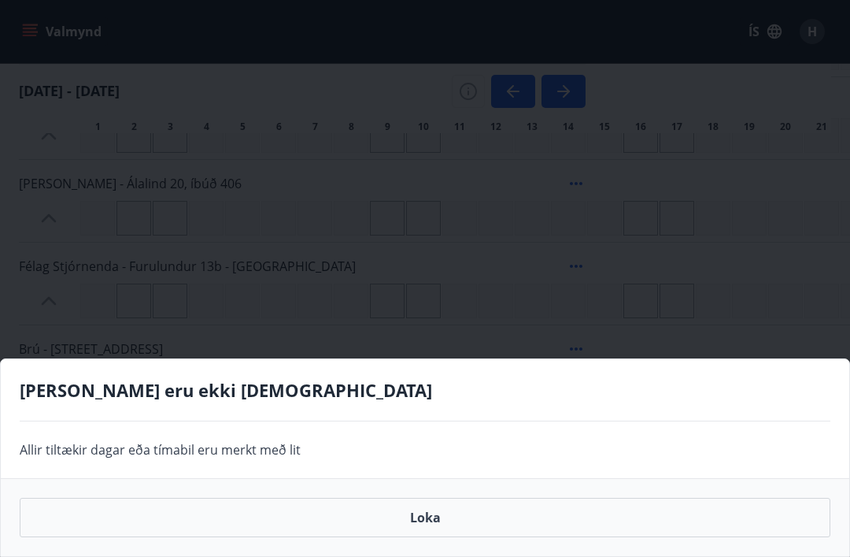
click at [427, 537] on button "Loka" at bounding box center [425, 517] width 811 height 39
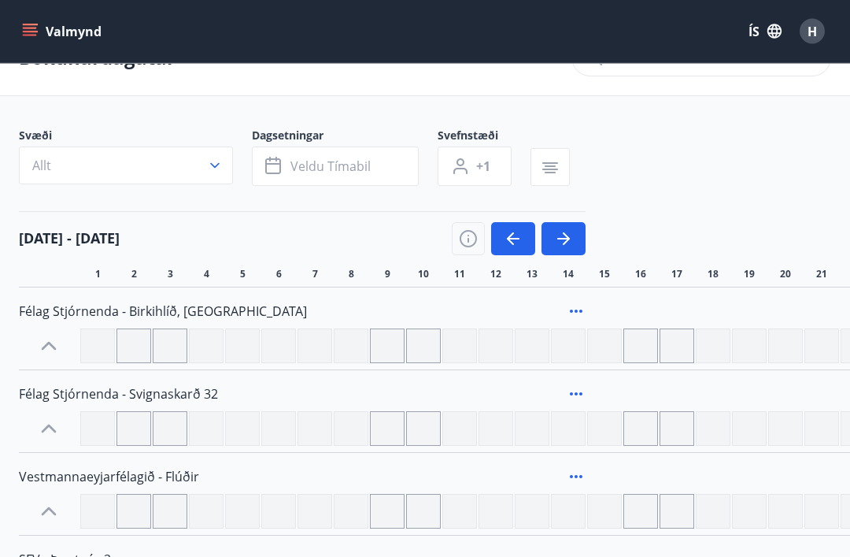
scroll to position [0, 0]
